Goal: Task Accomplishment & Management: Manage account settings

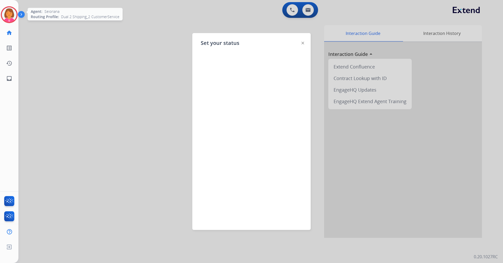
click at [4, 14] on img at bounding box center [9, 14] width 15 height 15
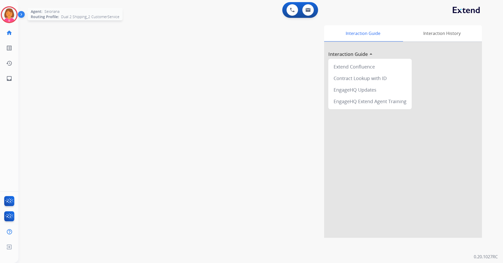
click at [11, 15] on img at bounding box center [9, 14] width 15 height 15
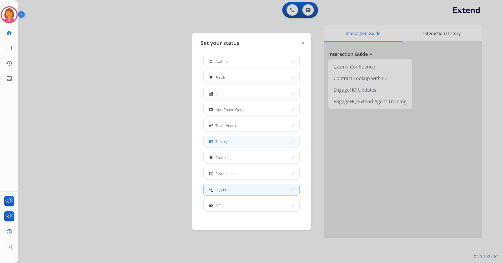
click at [225, 141] on span "Training" at bounding box center [221, 142] width 13 height 6
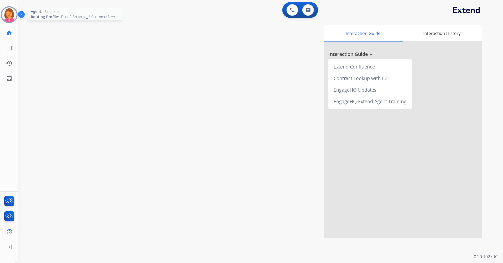
click at [10, 15] on img at bounding box center [9, 14] width 15 height 15
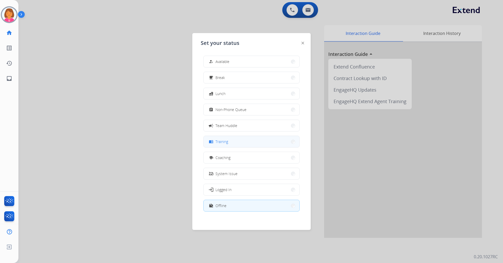
click at [227, 139] on span "Training" at bounding box center [221, 142] width 13 height 6
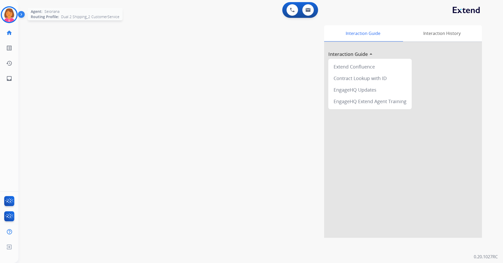
click at [11, 20] on img at bounding box center [9, 14] width 15 height 15
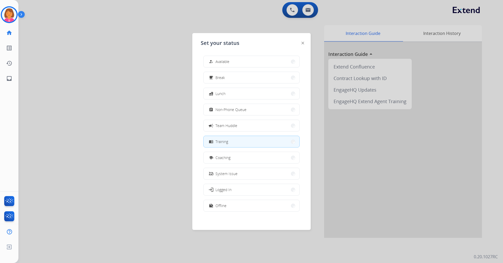
drag, startPoint x: 125, startPoint y: 160, endPoint x: 128, endPoint y: 161, distance: 3.4
click at [128, 161] on div at bounding box center [251, 131] width 503 height 263
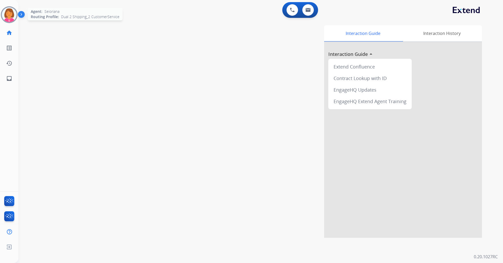
click at [9, 18] on img at bounding box center [9, 14] width 15 height 15
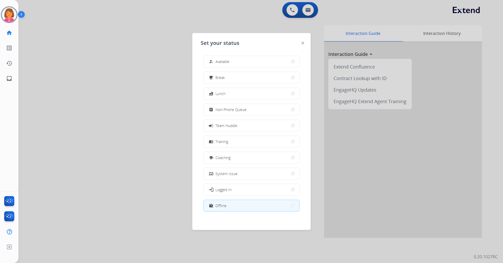
click at [304, 42] on img at bounding box center [302, 43] width 3 height 3
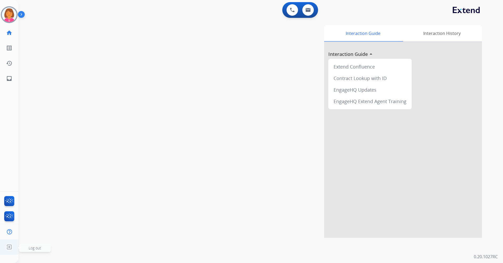
click at [7, 246] on img at bounding box center [8, 247] width 9 height 10
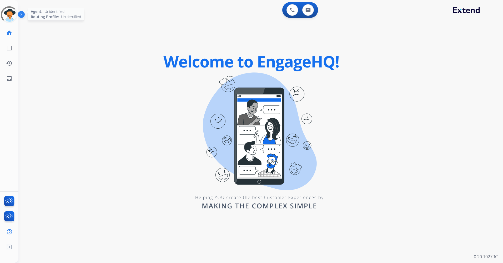
click at [9, 15] on div at bounding box center [8, 14] width 19 height 19
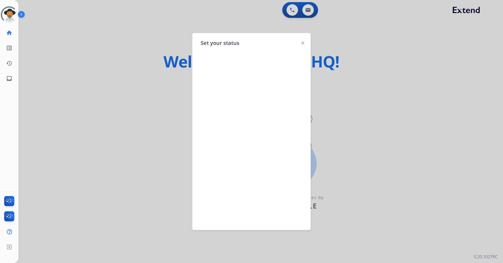
click at [303, 43] on img at bounding box center [302, 43] width 3 height 3
